Goal: Information Seeking & Learning: Learn about a topic

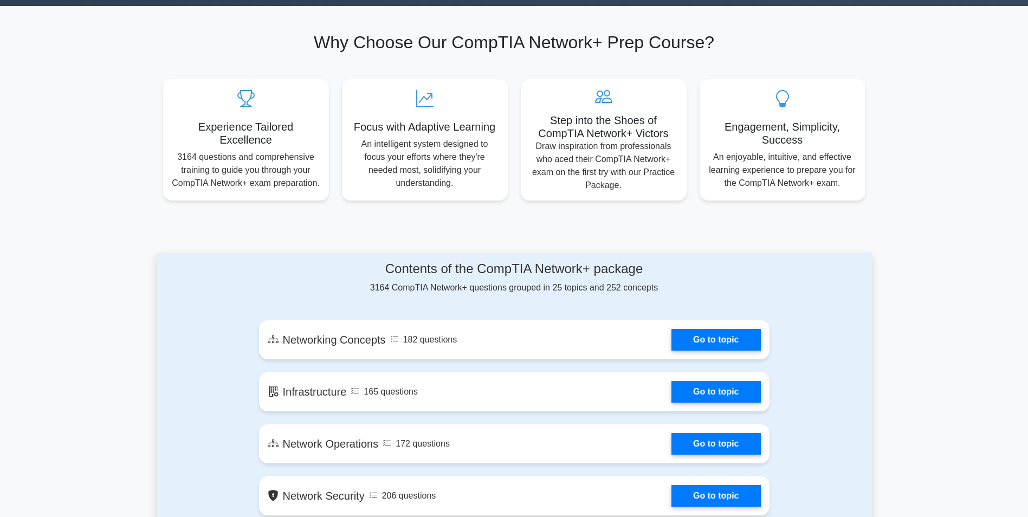
scroll to position [397, 0]
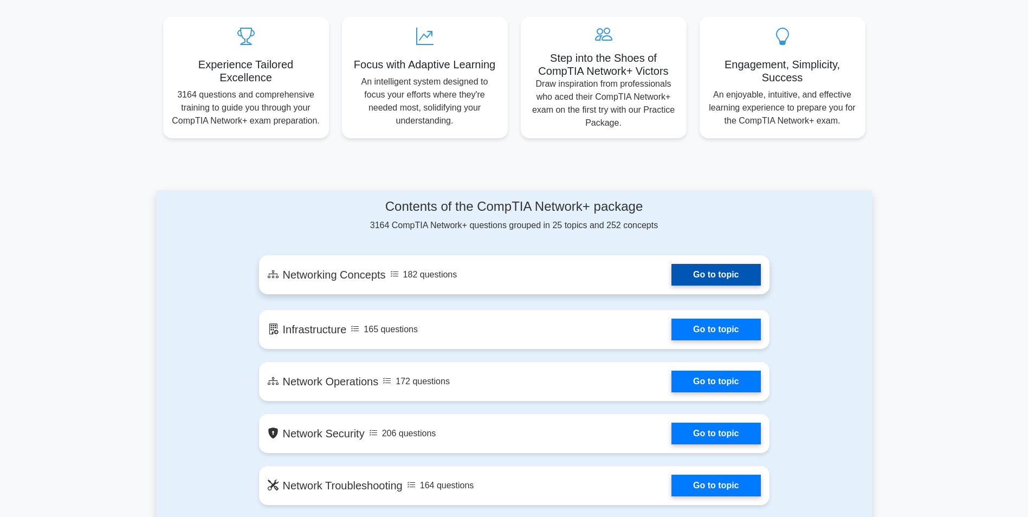
click at [711, 268] on link "Go to topic" at bounding box center [716, 275] width 89 height 22
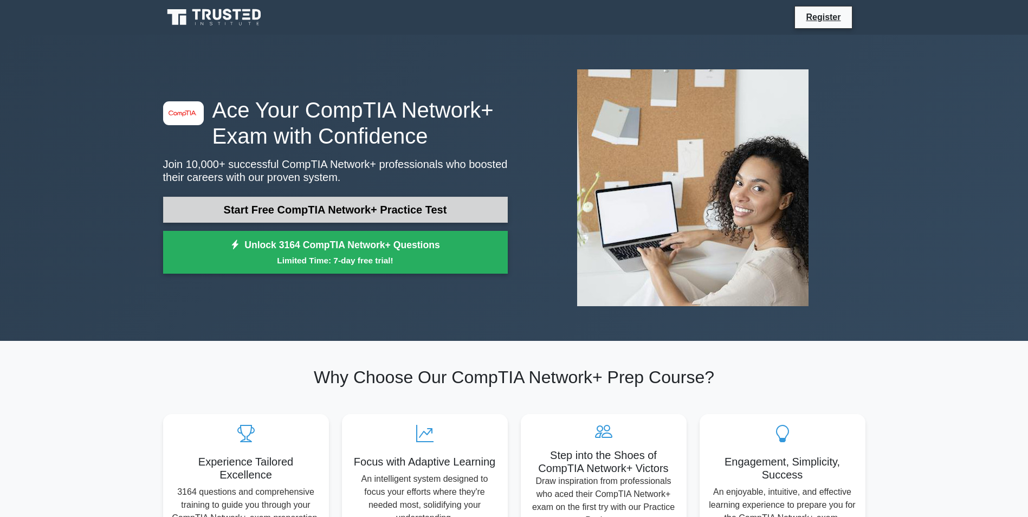
click at [439, 206] on link "Start Free CompTIA Network+ Practice Test" at bounding box center [335, 210] width 345 height 26
